Goal: Information Seeking & Learning: Learn about a topic

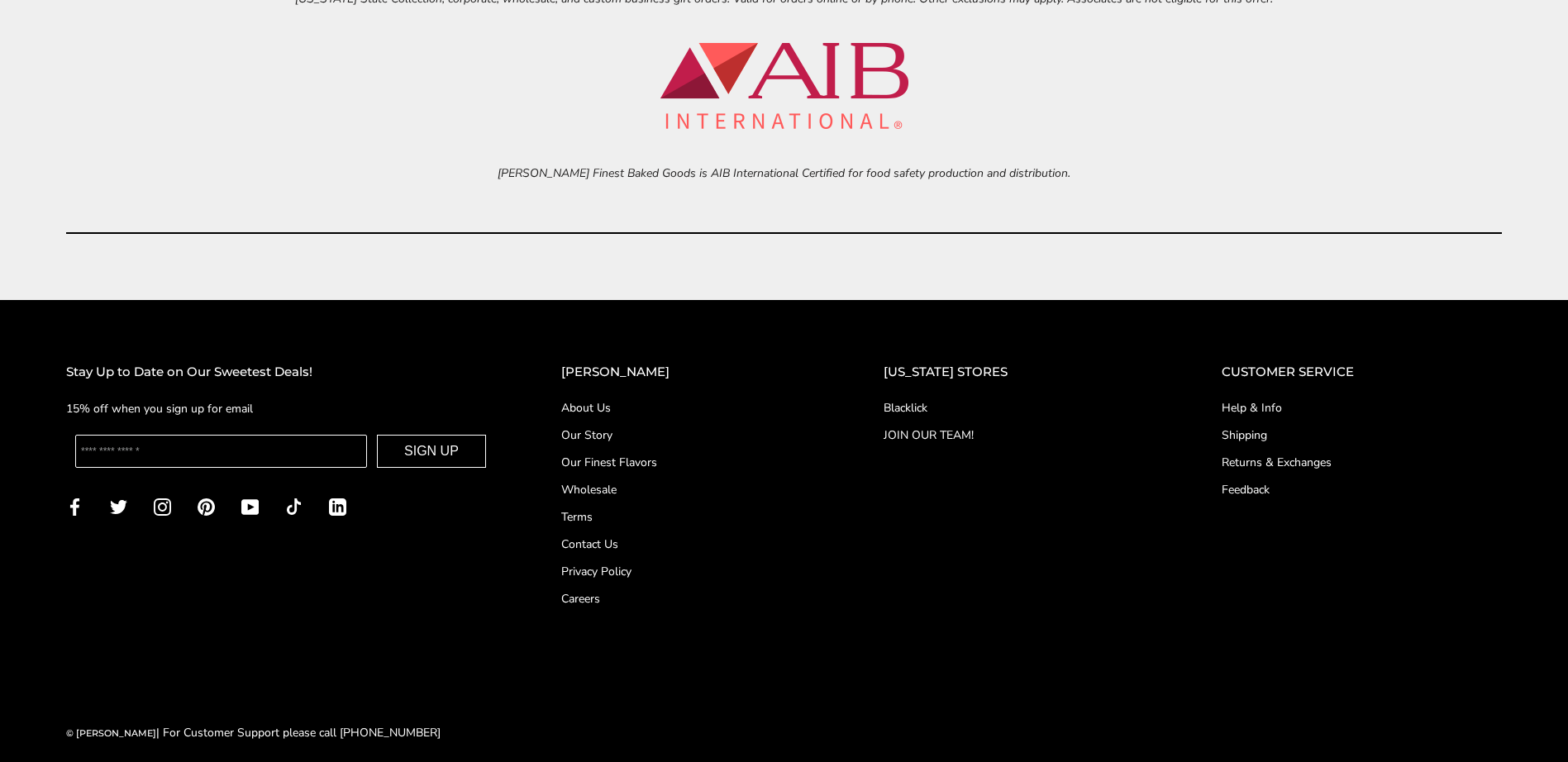
scroll to position [7688, 0]
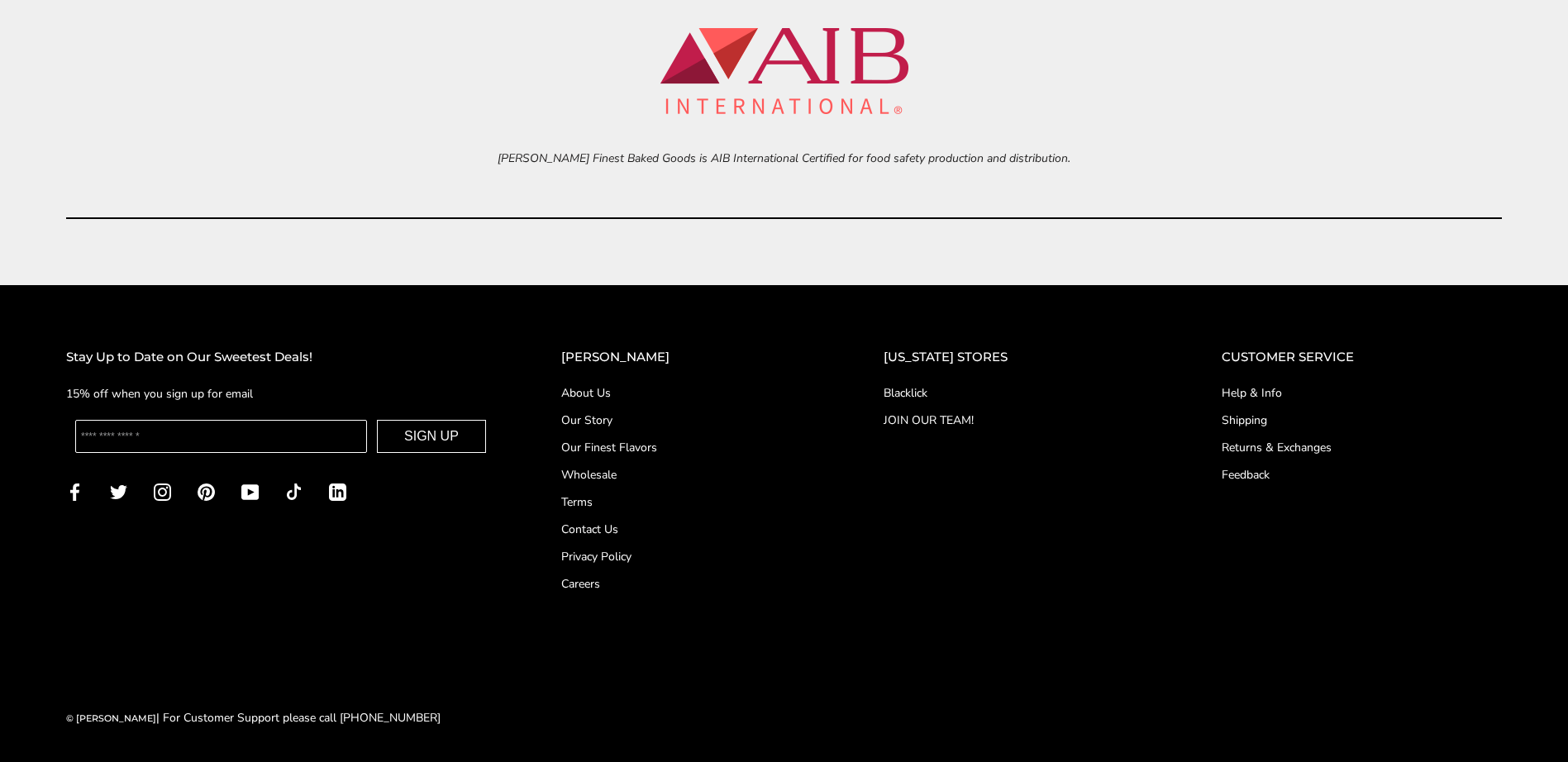
click at [1259, 422] on link "Shipping" at bounding box center [1362, 420] width 280 height 17
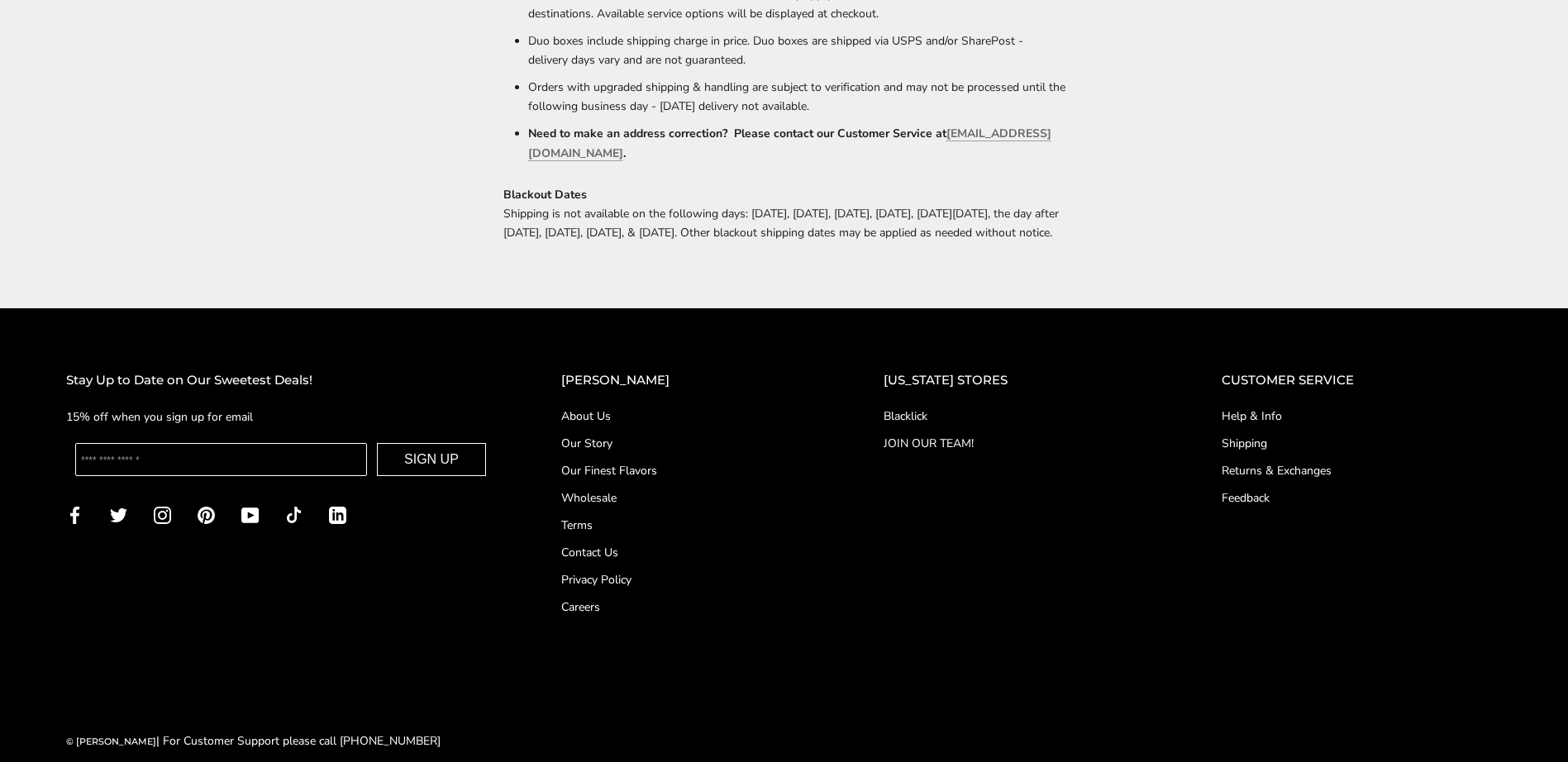
scroll to position [1142, 0]
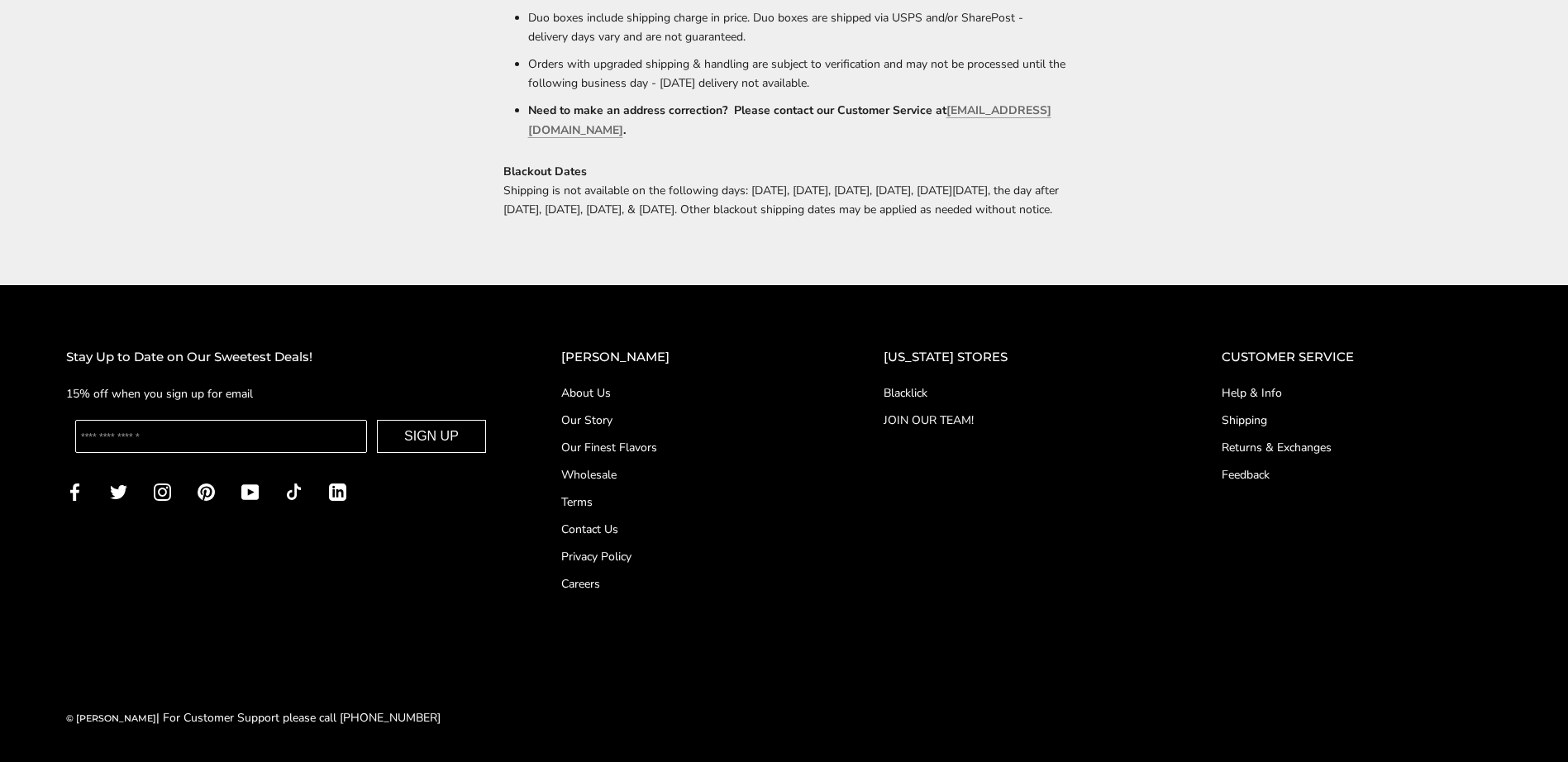
click at [1247, 443] on link "Returns & Exchanges" at bounding box center [1362, 447] width 280 height 17
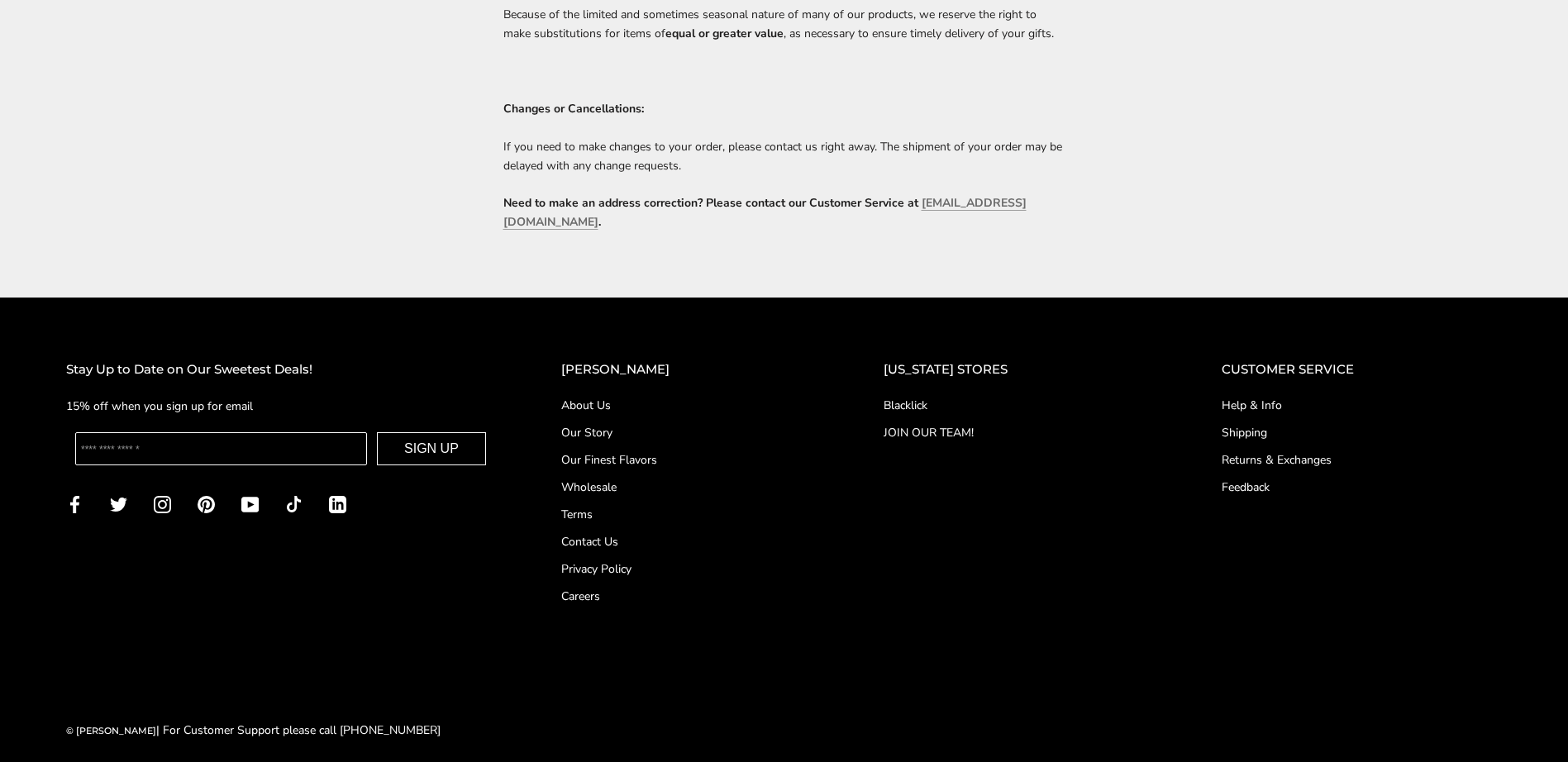
scroll to position [873, 0]
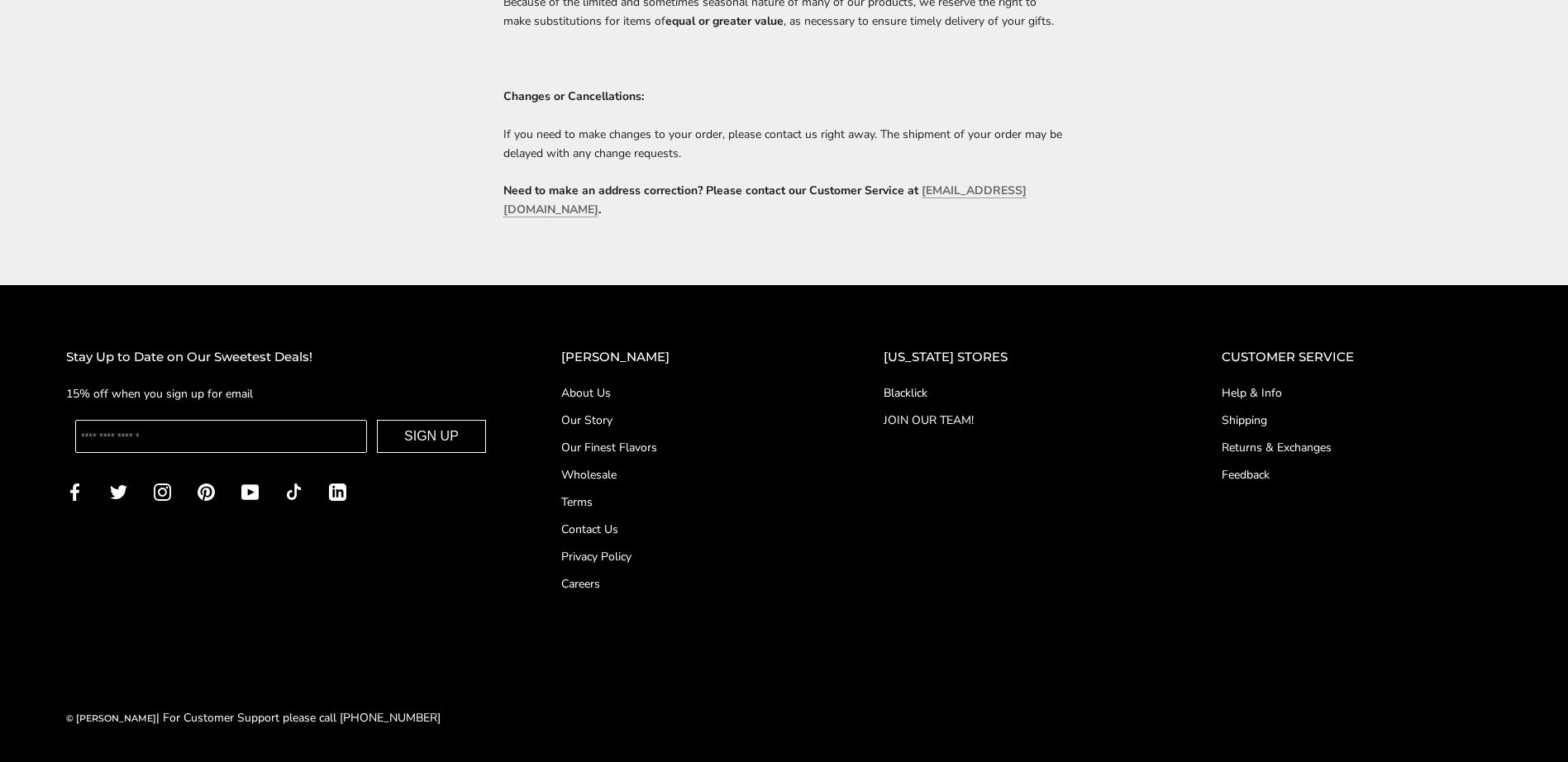
click at [614, 524] on link "Contact Us" at bounding box center [690, 529] width 256 height 17
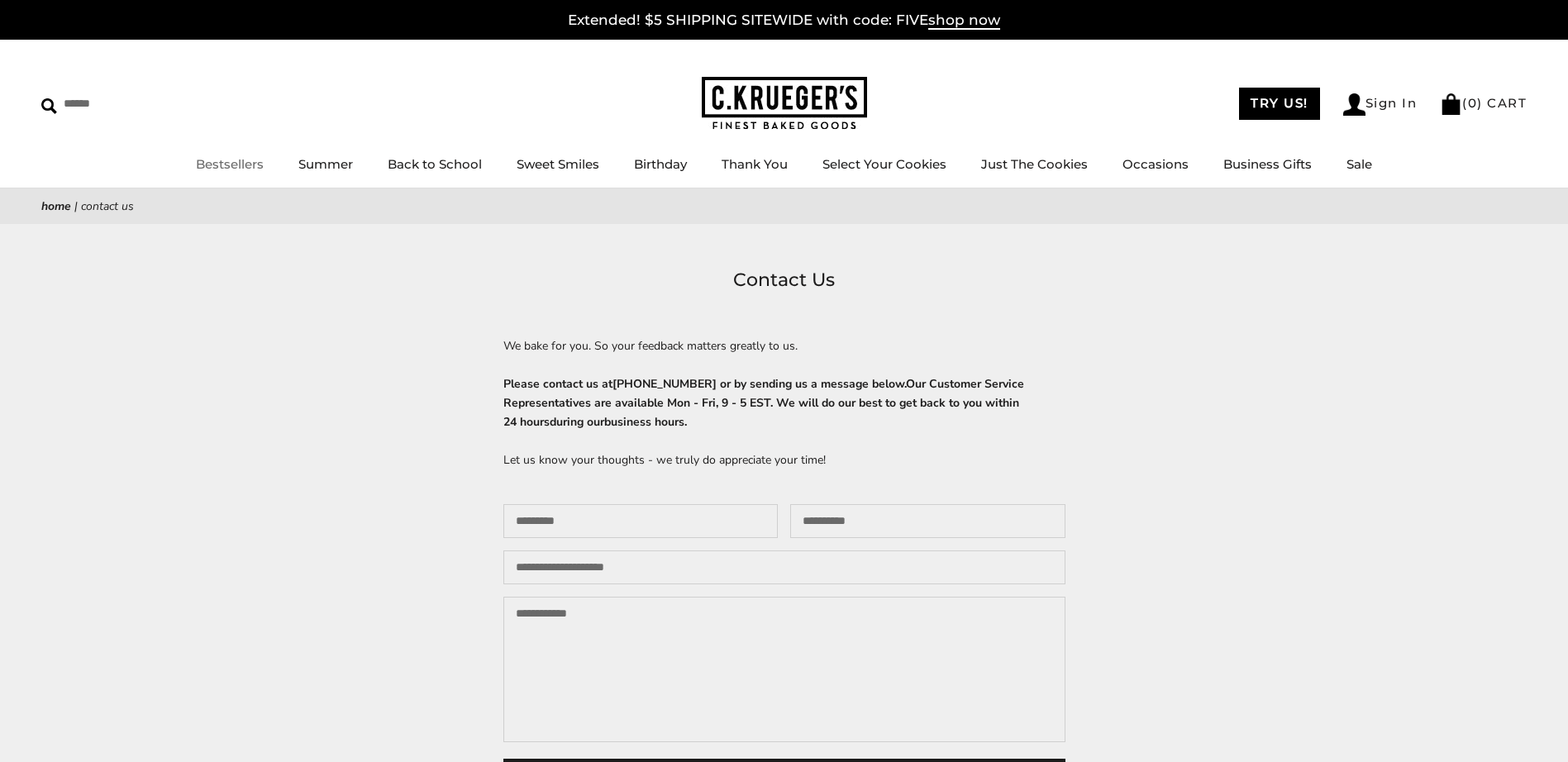
click at [233, 163] on link "Bestsellers" at bounding box center [229, 164] width 67 height 16
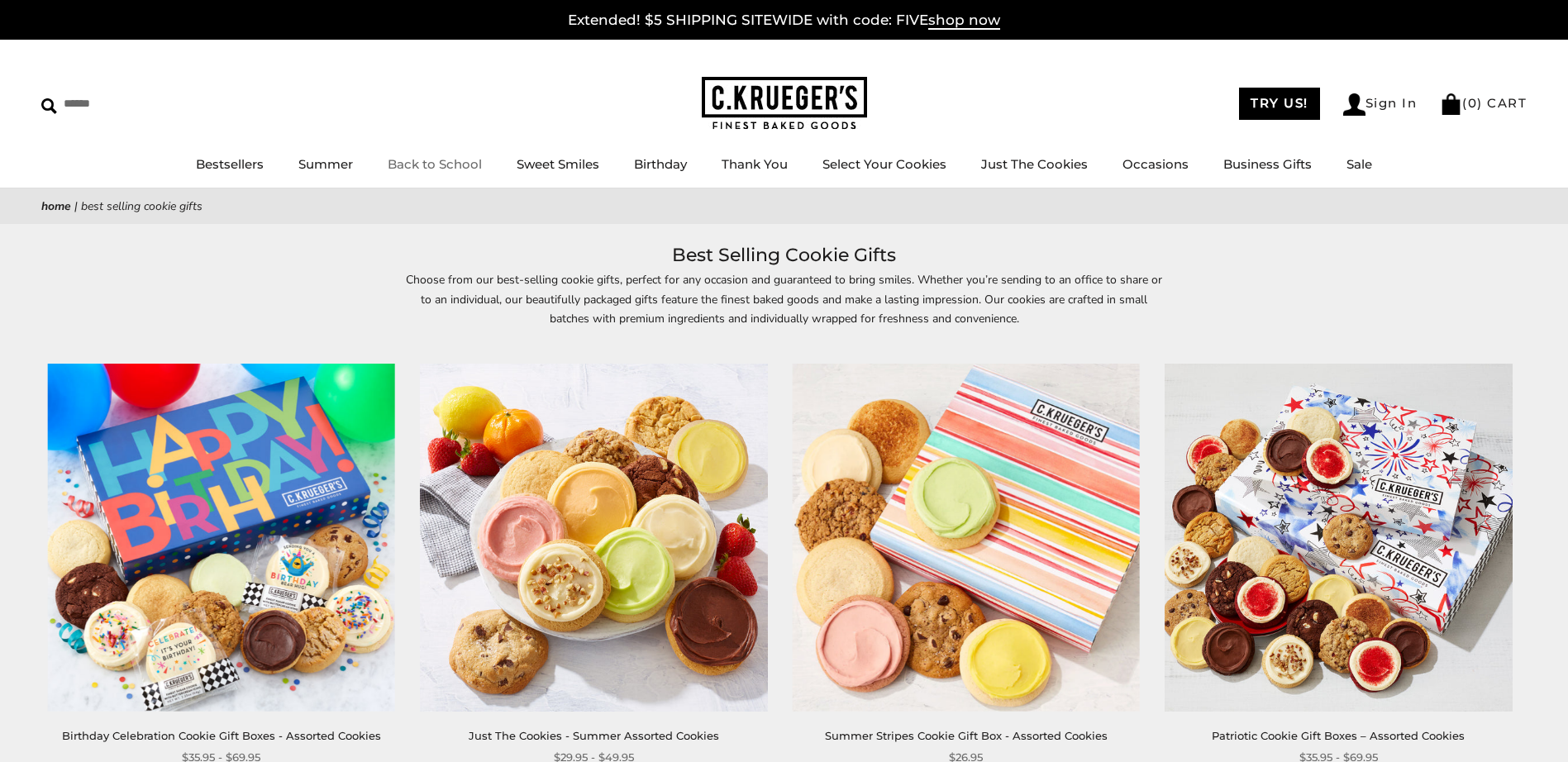
click at [424, 166] on link "Back to School" at bounding box center [434, 164] width 94 height 16
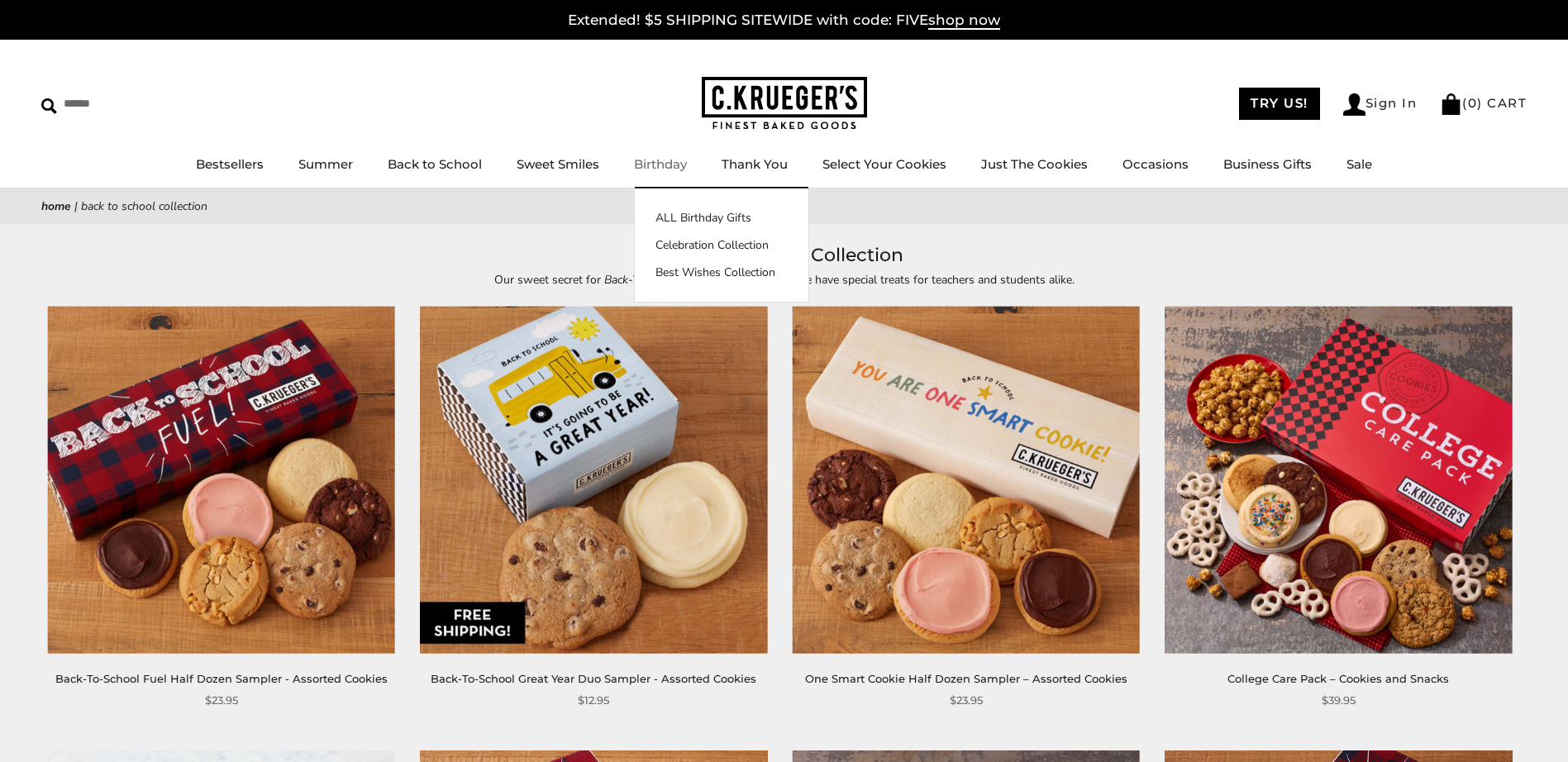
click at [649, 168] on link "Birthday" at bounding box center [660, 164] width 53 height 16
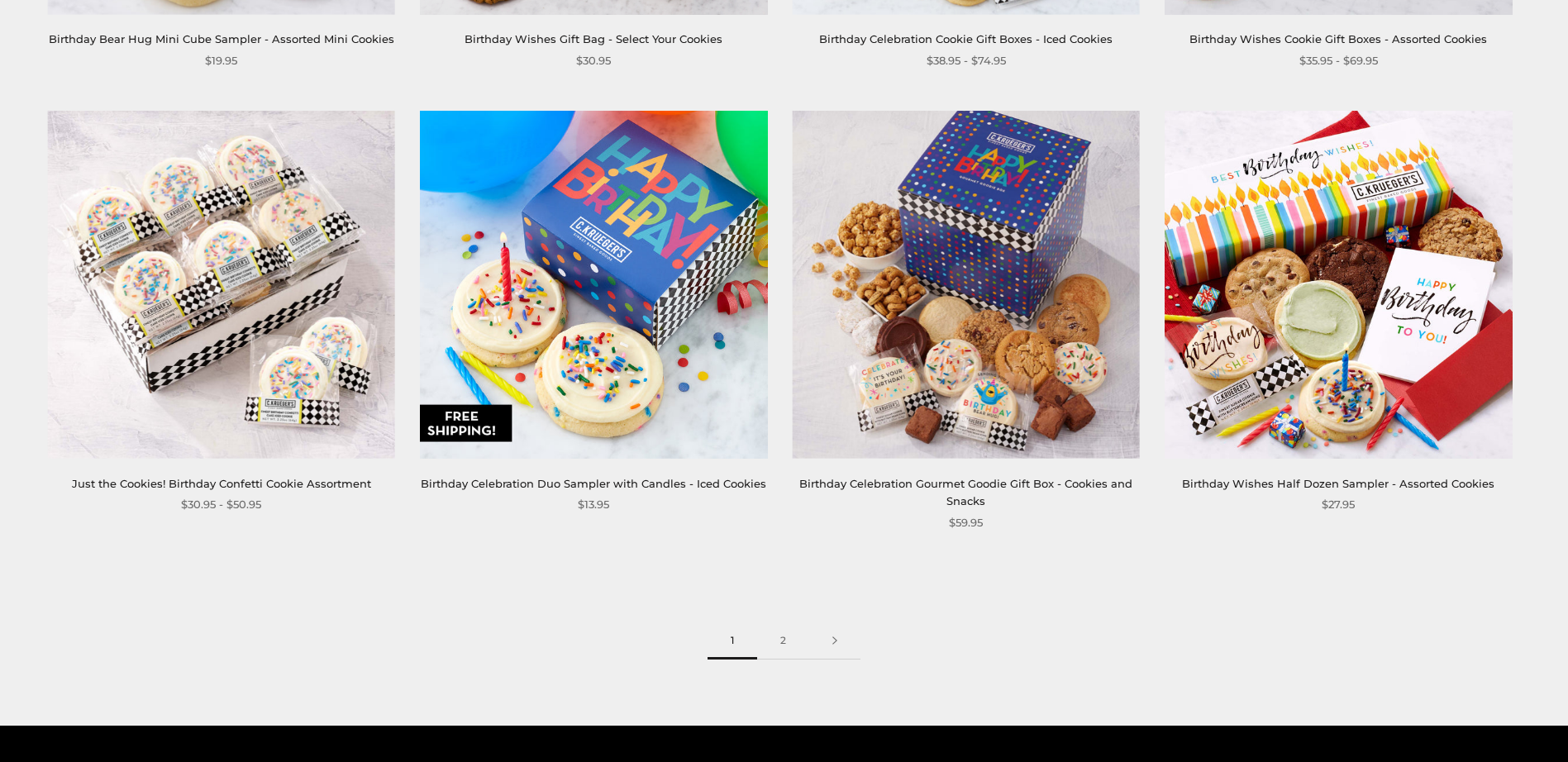
scroll to position [2479, 0]
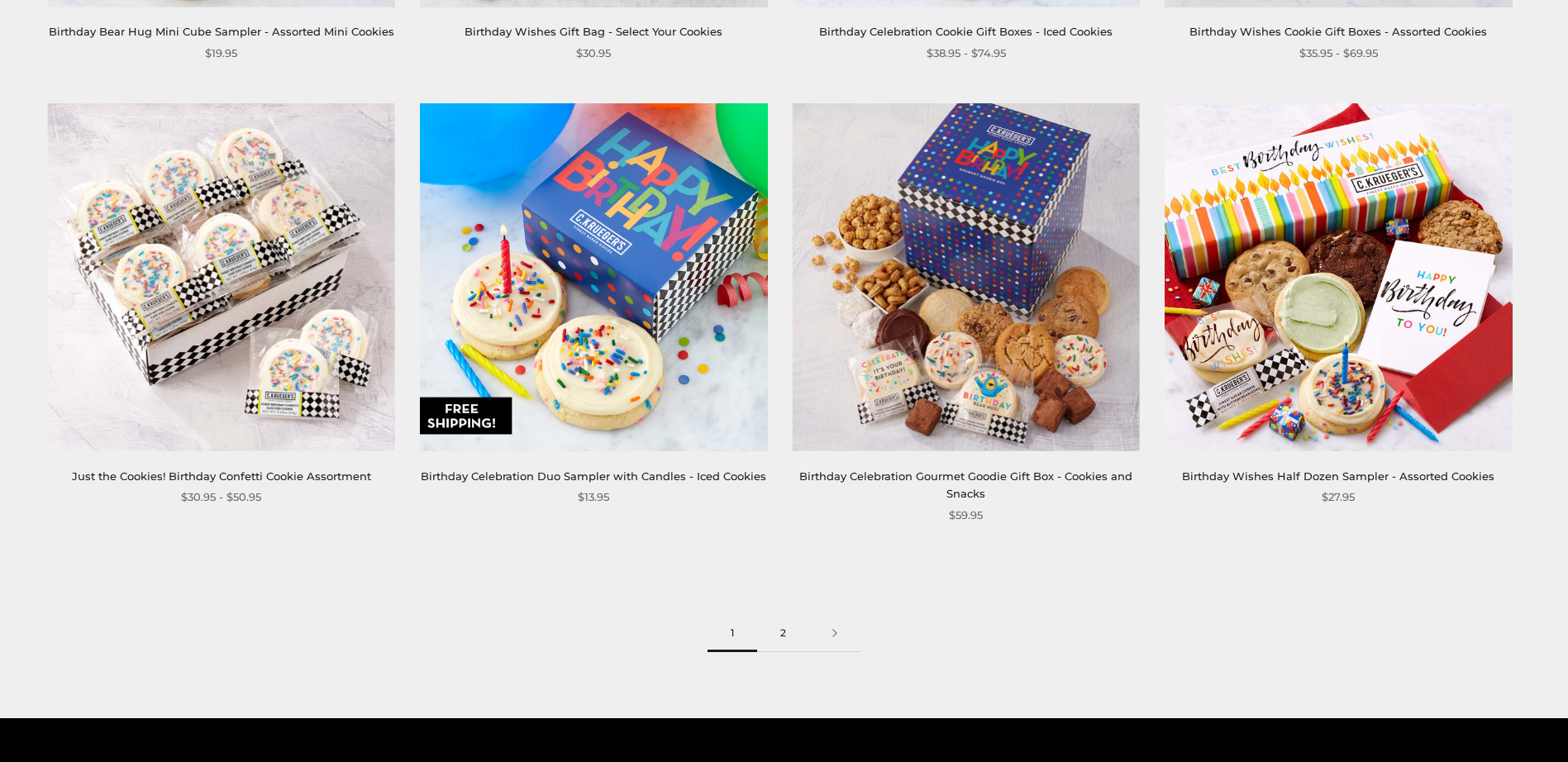
click at [776, 623] on link "2" at bounding box center [783, 633] width 52 height 37
